Goal: Use online tool/utility: Utilize a website feature to perform a specific function

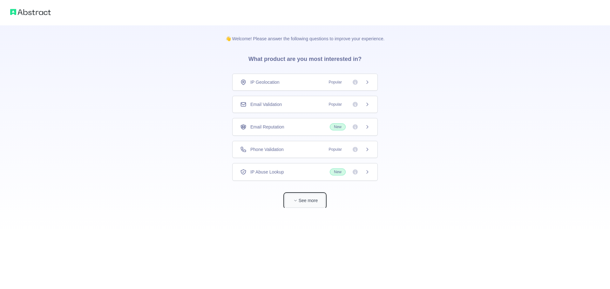
click at [305, 202] on button "See more" at bounding box center [304, 201] width 41 height 14
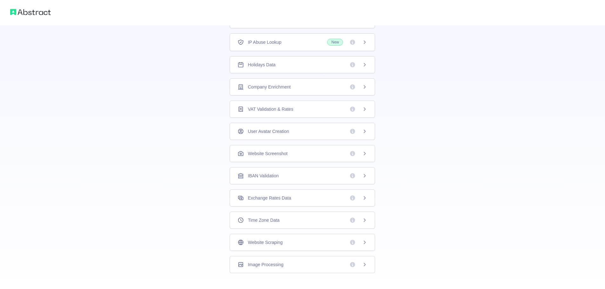
scroll to position [115, 0]
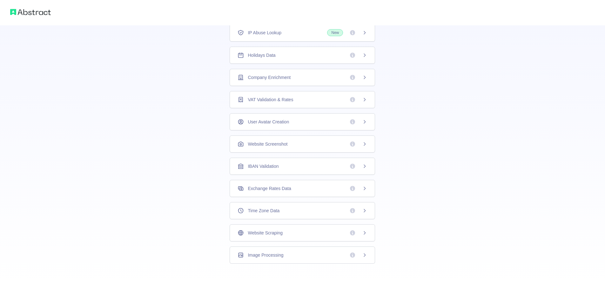
click at [320, 213] on div "Time Zone Data" at bounding box center [302, 211] width 130 height 6
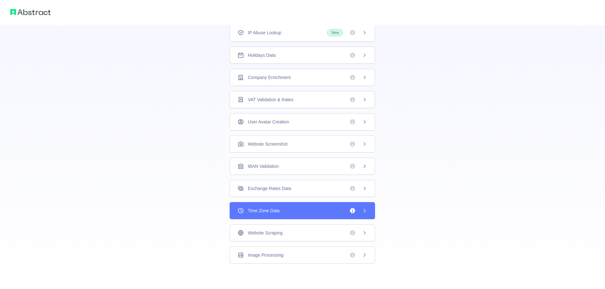
click at [346, 212] on div "Time Zone Data" at bounding box center [302, 211] width 130 height 6
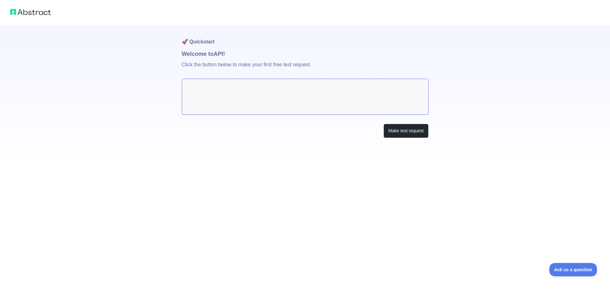
click at [265, 90] on textarea at bounding box center [305, 97] width 247 height 36
click at [402, 131] on button "Make test request" at bounding box center [405, 131] width 45 height 14
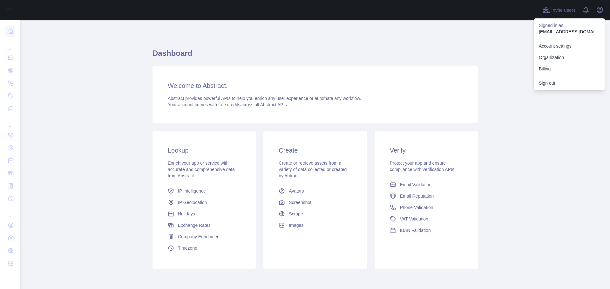
click at [564, 133] on main "Dashboard Welcome to Abstract. Abstract provides powerful APIs to help you enri…" at bounding box center [314, 154] width 589 height 269
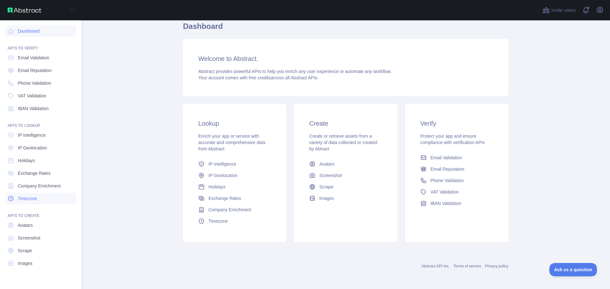
click at [30, 203] on link "Timezone" at bounding box center [40, 198] width 71 height 11
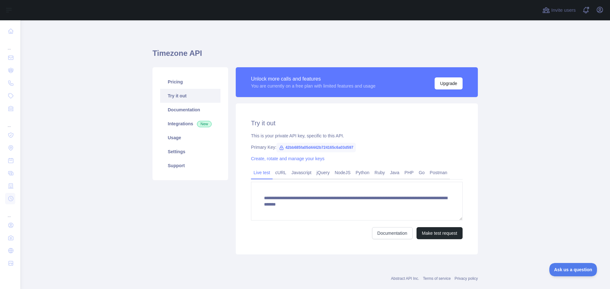
click at [305, 146] on span "42bb685fa05d4442b724165c6a03d597" at bounding box center [315, 148] width 79 height 10
click at [356, 124] on h2 "Try it out" at bounding box center [356, 123] width 211 height 9
click at [277, 177] on link "cURL" at bounding box center [280, 173] width 16 height 10
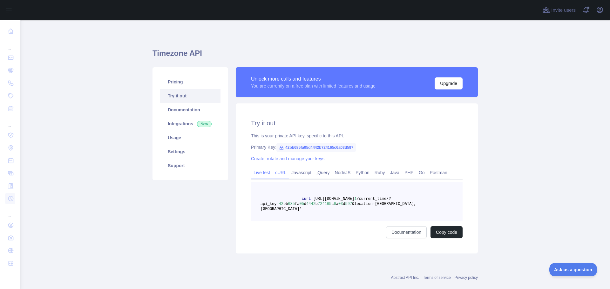
click at [261, 174] on link "Live test" at bounding box center [262, 173] width 22 height 10
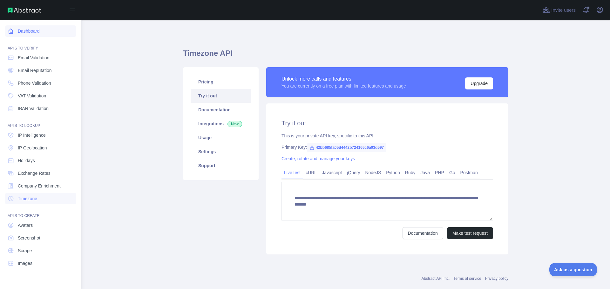
click at [40, 34] on link "Dashboard" at bounding box center [40, 30] width 71 height 11
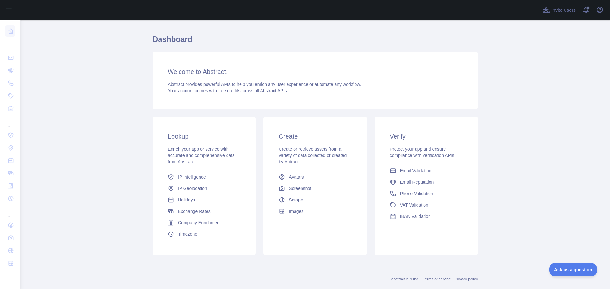
scroll to position [27, 0]
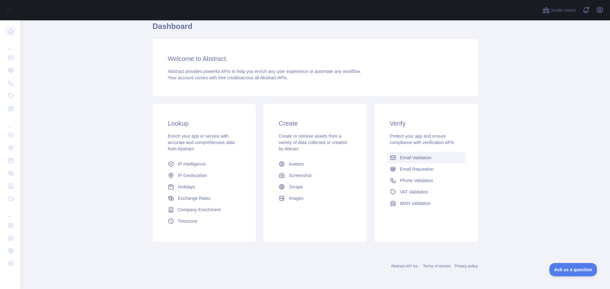
click at [433, 160] on link "Email Validation" at bounding box center [426, 157] width 78 height 11
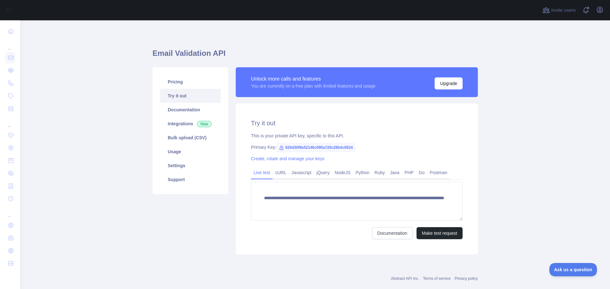
click at [312, 146] on span "620d30f9e52146c095a720c28b4c0524" at bounding box center [315, 148] width 79 height 10
copy span "620d30f9e52146c095a720c28b4c0524"
click at [299, 148] on span "620d30f9e52146c095a720c28b4c0524" at bounding box center [315, 148] width 79 height 10
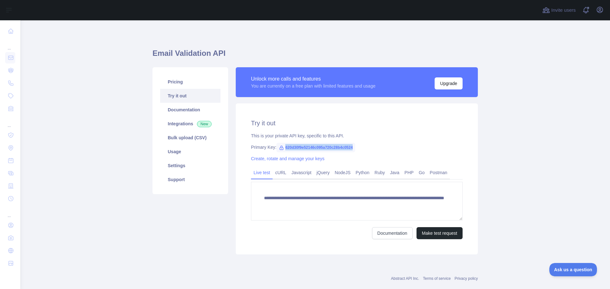
click at [280, 148] on icon at bounding box center [281, 148] width 3 height 4
click at [291, 148] on span "620d30f9e52146c095a720c28b4c0524" at bounding box center [315, 148] width 79 height 10
copy span "620d30f9e52146c095a720c28b4c0524"
click at [434, 236] on button "Make test request" at bounding box center [439, 233] width 46 height 12
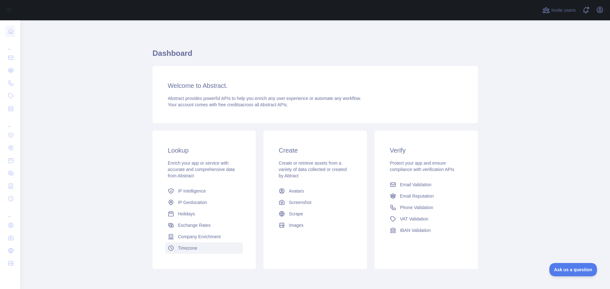
click at [200, 244] on link "Timezone" at bounding box center [204, 248] width 78 height 11
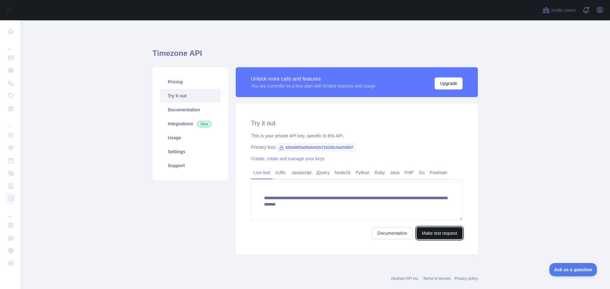
click at [436, 234] on button "Make test request" at bounding box center [439, 233] width 46 height 12
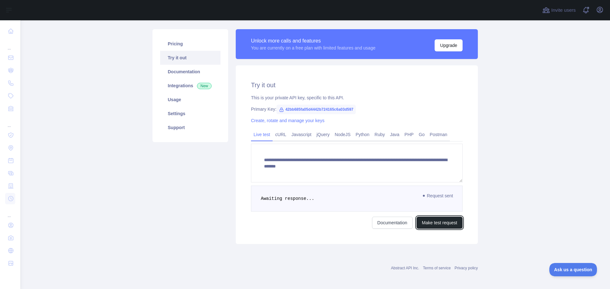
scroll to position [40, 0]
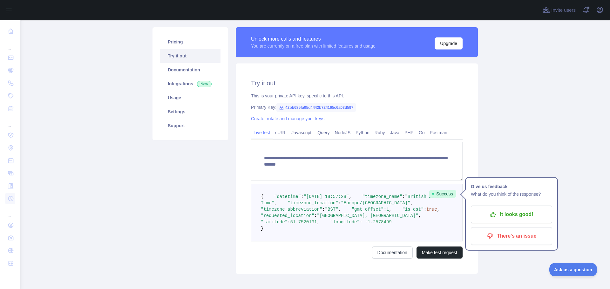
click at [361, 194] on pre "{ "datetime" : "[DATE] 18:57:28" , "timezone_name" : "British Summer Time" , "t…" at bounding box center [356, 213] width 211 height 58
click at [345, 206] on span ""British Summer Time"" at bounding box center [354, 199] width 187 height 11
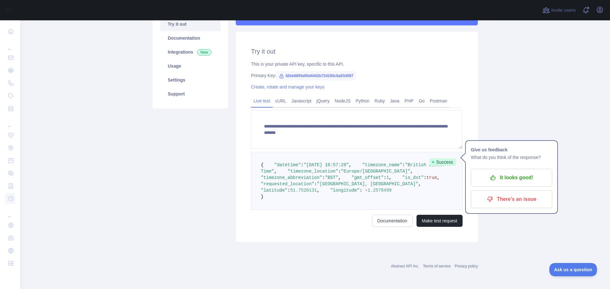
scroll to position [72, 0]
click at [304, 77] on span "42bb685fa05d4442b724165c6a03d597" at bounding box center [315, 76] width 79 height 10
copy span "42bb685fa05d4442b724165c6a03d597"
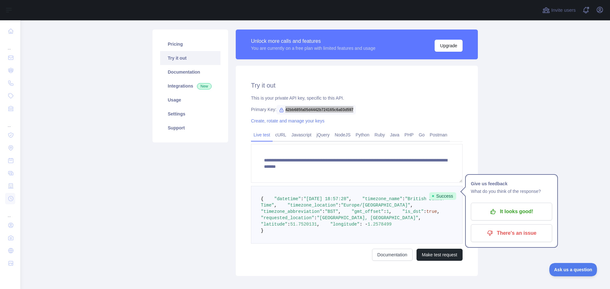
scroll to position [0, 0]
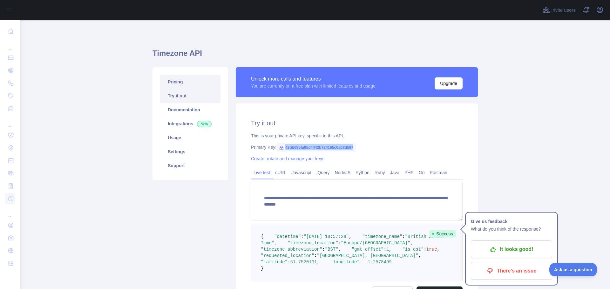
click at [194, 84] on link "Pricing" at bounding box center [190, 82] width 60 height 14
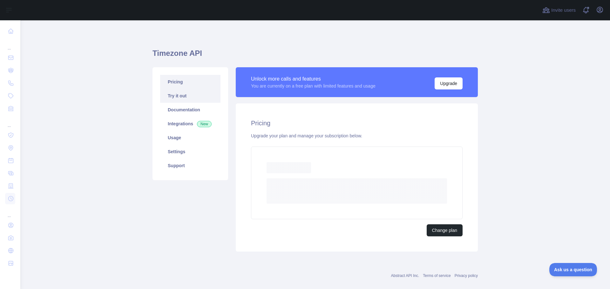
click at [190, 98] on link "Try it out" at bounding box center [190, 96] width 60 height 14
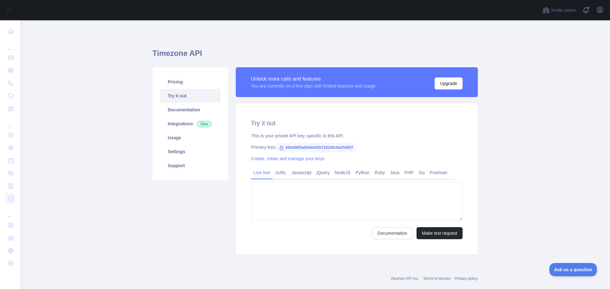
type textarea "**********"
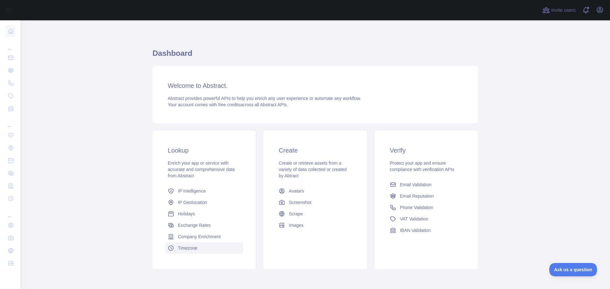
click at [179, 244] on link "Timezone" at bounding box center [204, 248] width 78 height 11
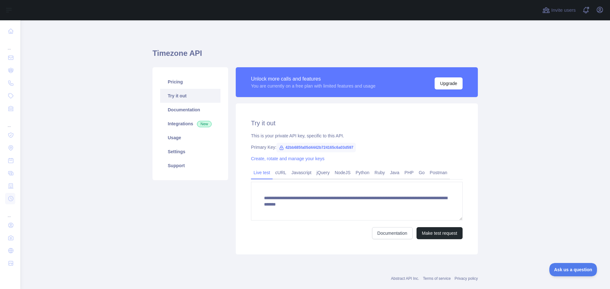
click at [306, 148] on span "42bb685fa05d4442b724165c6a03d597" at bounding box center [315, 148] width 79 height 10
copy span "42bb685fa05d4442b724165c6a03d597"
